Goal: Task Accomplishment & Management: Manage account settings

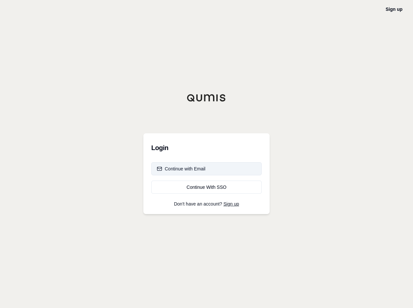
click at [184, 167] on div "Continue with Email" at bounding box center [181, 169] width 49 height 7
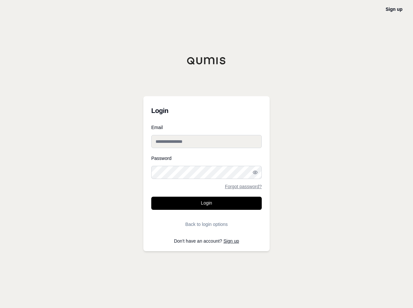
click at [195, 145] on input "Email" at bounding box center [206, 141] width 110 height 13
type input "**********"
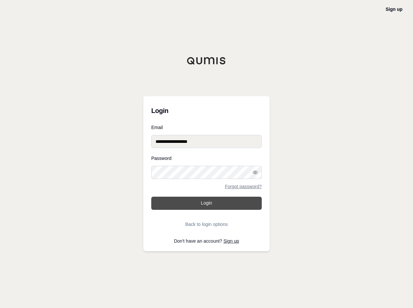
click at [214, 201] on button "Login" at bounding box center [206, 203] width 110 height 13
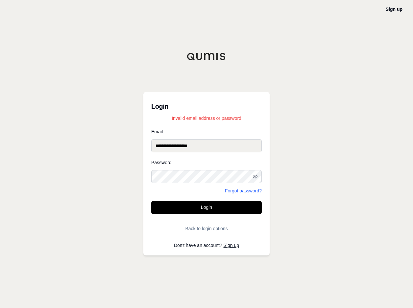
click at [237, 190] on link "Forgot password?" at bounding box center [243, 191] width 37 height 5
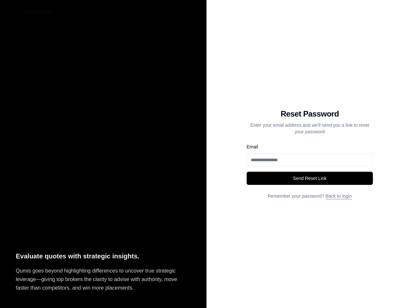
click at [285, 165] on input "Email" at bounding box center [310, 160] width 126 height 13
type input "**********"
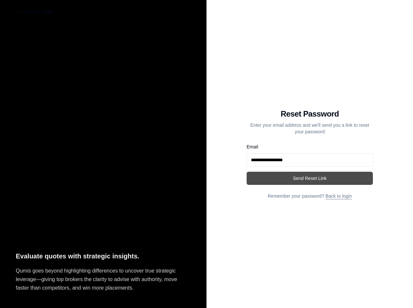
click at [309, 177] on button "Send Reset Link" at bounding box center [310, 178] width 126 height 13
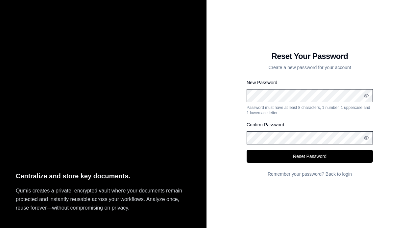
click at [173, 94] on div "Centralize and store key documents. Qumis creates a private, encrypted vault wh…" at bounding box center [206, 114] width 413 height 228
click at [368, 136] on icon "button" at bounding box center [366, 137] width 5 height 5
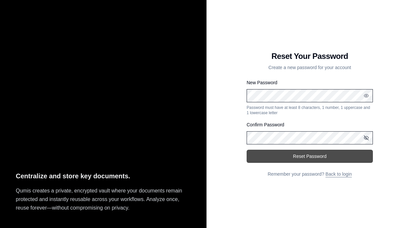
click at [319, 154] on button "Reset Password" at bounding box center [310, 156] width 126 height 13
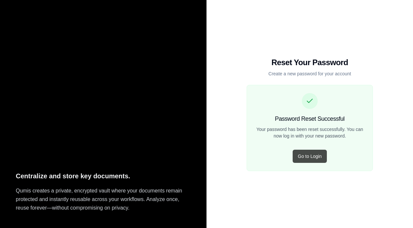
click at [305, 155] on button "Go to Login" at bounding box center [310, 156] width 34 height 13
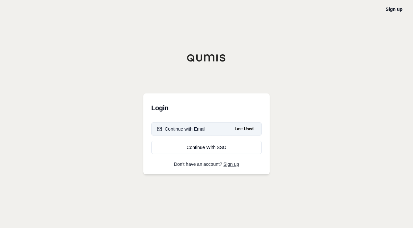
click at [196, 129] on div "Continue with Email" at bounding box center [181, 129] width 49 height 7
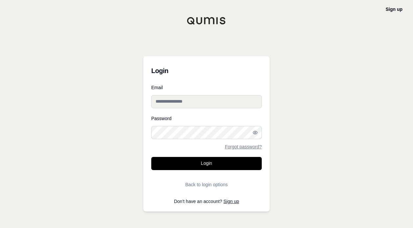
click at [192, 103] on input "Email" at bounding box center [206, 101] width 110 height 13
type input "**********"
click at [257, 132] on icon "button" at bounding box center [255, 132] width 4 height 3
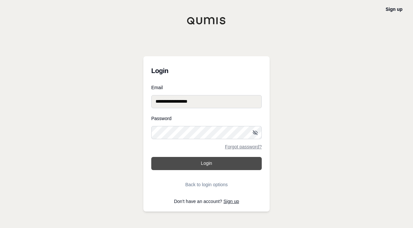
click at [186, 164] on button "Login" at bounding box center [206, 163] width 110 height 13
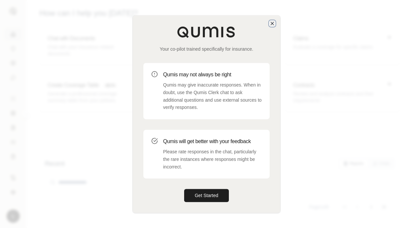
click at [272, 25] on icon "button" at bounding box center [272, 23] width 5 height 5
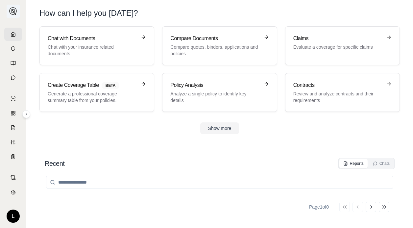
click at [13, 9] on img at bounding box center [13, 11] width 8 height 8
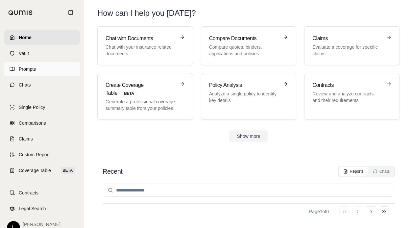
scroll to position [12, 0]
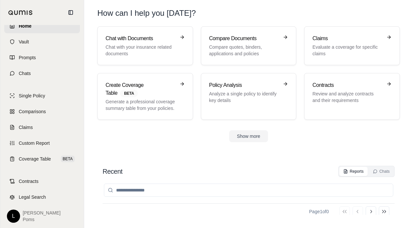
click at [100, 20] on header "How can I help you [DATE]?" at bounding box center [249, 13] width 324 height 26
click at [71, 10] on icon at bounding box center [70, 12] width 5 height 5
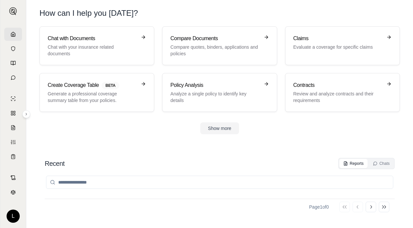
scroll to position [0, 0]
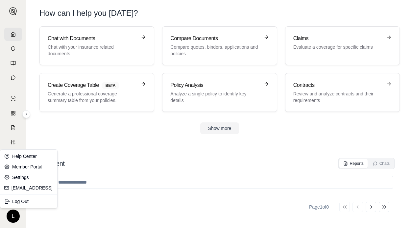
click at [12, 217] on html "L How can I help you [DATE]? Chat with Documents Chat with your insurance relat…" at bounding box center [206, 145] width 413 height 290
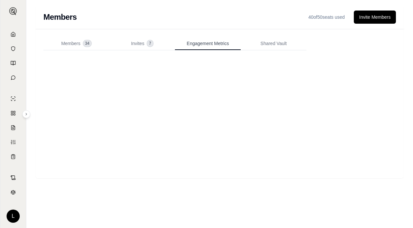
click at [205, 44] on span "Engagement Metrics" at bounding box center [208, 43] width 42 height 7
